Goal: Task Accomplishment & Management: Manage account settings

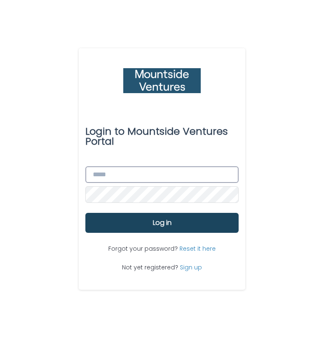
type input "**********"
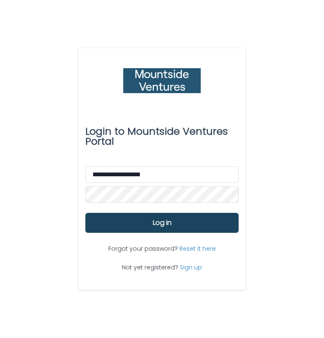
click at [136, 225] on button "Log in" at bounding box center [161, 223] width 153 height 20
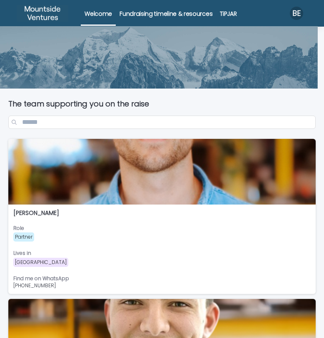
click at [234, 18] on link "TiPJAR" at bounding box center [228, 13] width 24 height 26
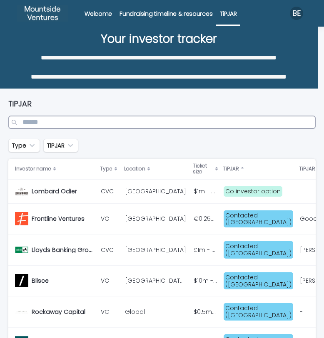
click at [89, 120] on input "Search" at bounding box center [161, 122] width 307 height 13
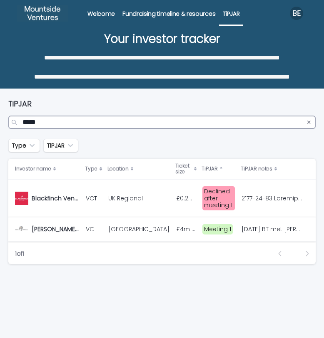
type input "*****"
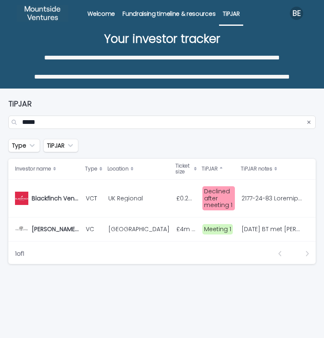
click at [87, 226] on p "VC" at bounding box center [93, 229] width 15 height 7
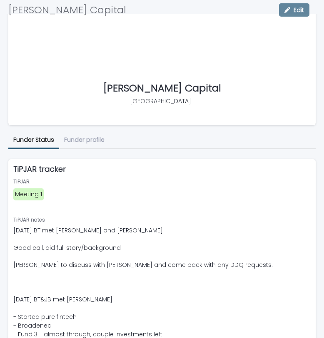
scroll to position [184, 0]
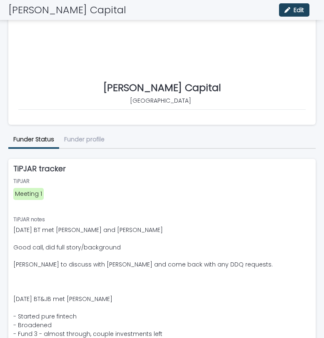
click at [298, 5] on button "Edit" at bounding box center [294, 9] width 30 height 13
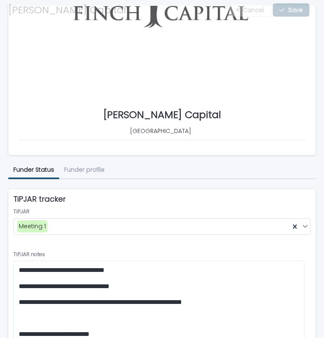
scroll to position [209, 0]
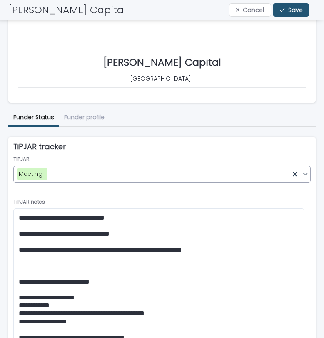
click at [138, 172] on div "Meeting 1" at bounding box center [152, 174] width 276 height 14
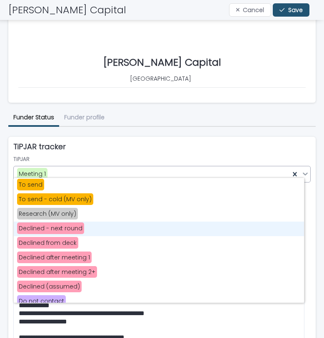
scroll to position [176, 0]
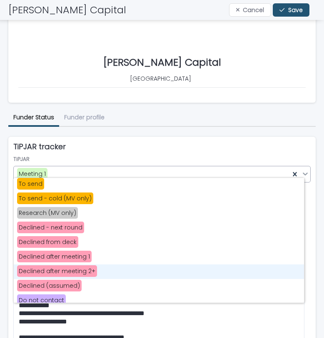
click at [109, 270] on div "Declined after meeting 2+" at bounding box center [159, 272] width 290 height 15
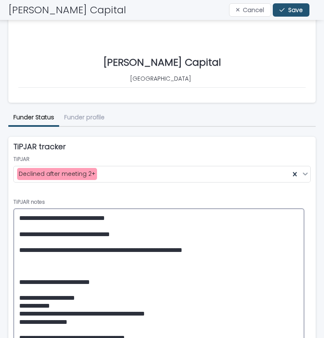
paste textarea "**********"
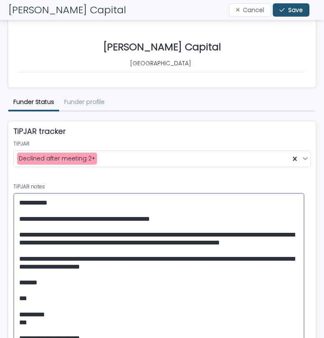
scroll to position [219, 0]
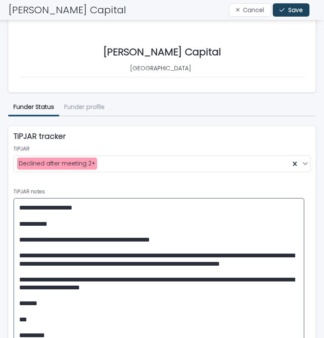
type textarea "**********"
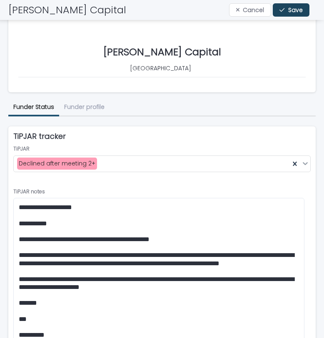
click at [286, 13] on button "Save" at bounding box center [291, 9] width 36 height 13
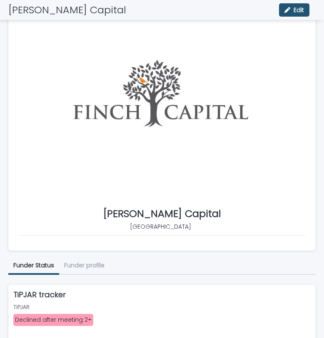
scroll to position [0, 0]
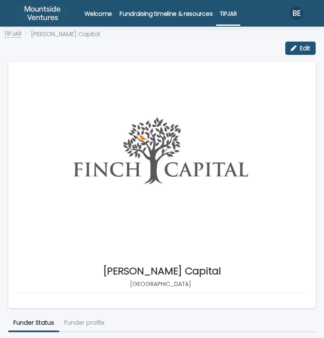
click at [18, 34] on link "TiPJAR" at bounding box center [12, 33] width 17 height 10
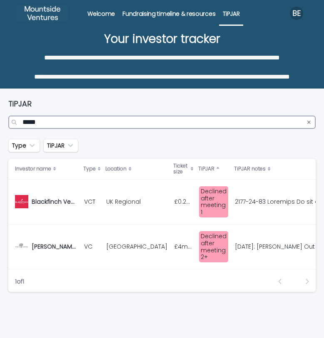
drag, startPoint x: 65, startPoint y: 124, endPoint x: -20, endPoint y: 124, distance: 84.9
click at [0, 124] on html "**********" at bounding box center [162, 169] width 324 height 338
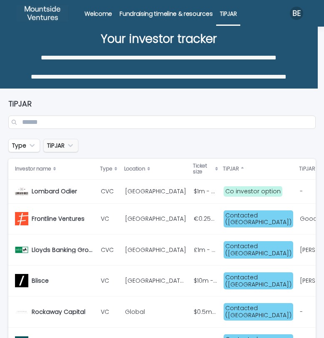
click at [68, 140] on button "TiPJAR" at bounding box center [60, 145] width 35 height 13
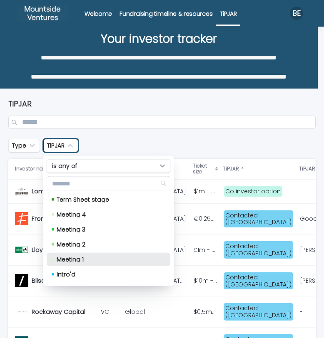
click at [134, 255] on div "Meeting 1" at bounding box center [109, 259] width 124 height 13
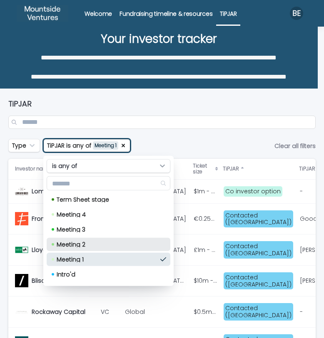
click at [135, 249] on div "Meeting 2" at bounding box center [109, 244] width 124 height 13
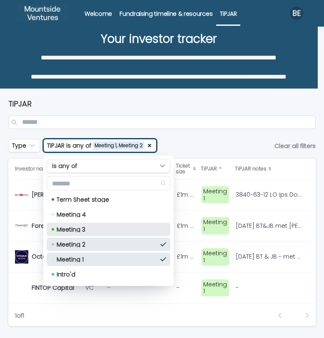
click at [135, 230] on div "Meeting 3" at bounding box center [109, 229] width 124 height 13
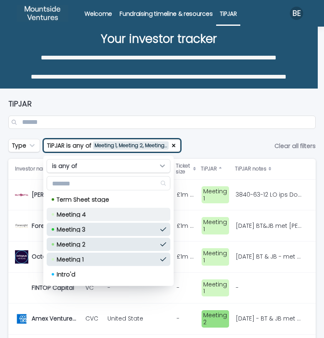
click at [135, 219] on div "Meeting 4" at bounding box center [109, 214] width 124 height 13
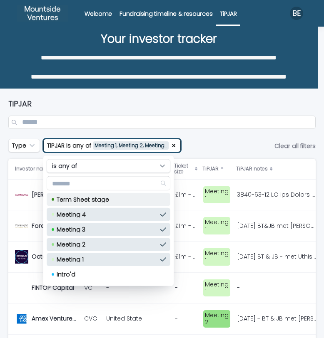
click at [135, 203] on div "Term Sheet stage" at bounding box center [109, 199] width 124 height 13
click at [208, 132] on div "TiPJAR" at bounding box center [161, 114] width 307 height 50
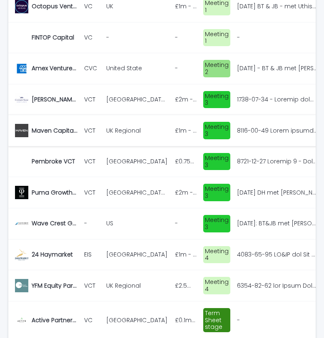
scroll to position [241, 0]
